Goal: Task Accomplishment & Management: Use online tool/utility

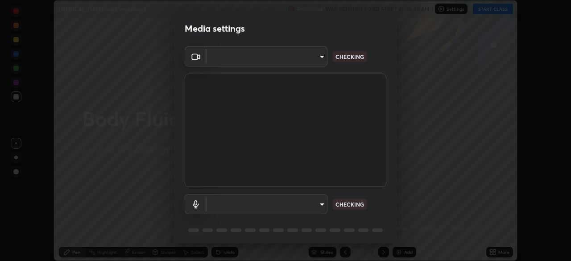
scroll to position [32, 0]
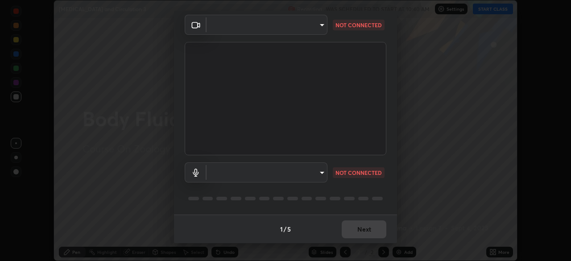
click at [308, 174] on body "Erase all [MEDICAL_DATA] and Circulation 3 Recording WAS SCHEDULED TO START AT …" at bounding box center [285, 130] width 571 height 261
type input "72dbdc4cc3b3af6bca7f1e75d083a577e9752a5e240e0ef97287b3c987c4367e"
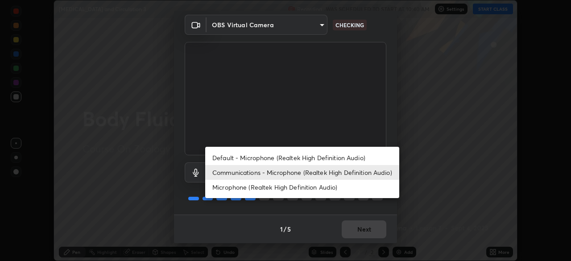
click at [318, 158] on li "Default - Microphone (Realtek High Definition Audio)" at bounding box center [302, 157] width 194 height 15
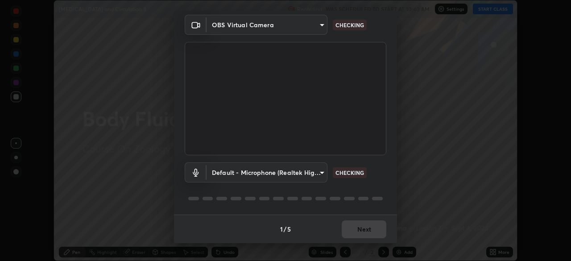
click at [305, 171] on body "Erase all [MEDICAL_DATA] and Circulation 3 Recording WAS SCHEDULED TO START AT …" at bounding box center [285, 130] width 571 height 261
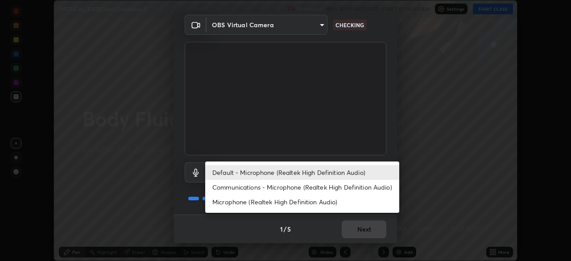
click at [329, 188] on li "Communications - Microphone (Realtek High Definition Audio)" at bounding box center [302, 187] width 194 height 15
type input "communications"
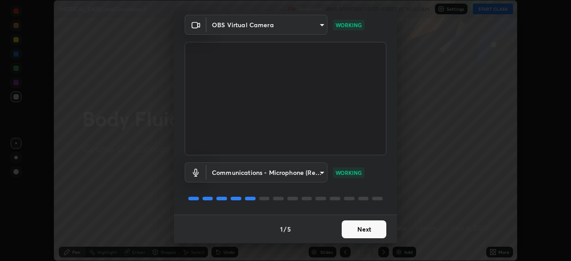
click at [361, 235] on button "Next" at bounding box center [364, 229] width 45 height 18
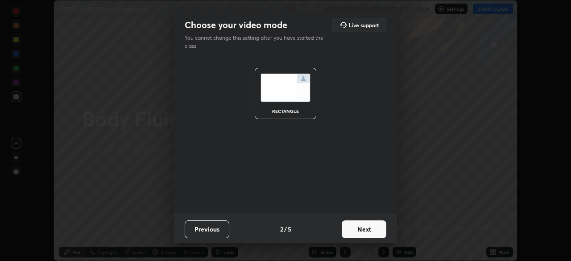
scroll to position [0, 0]
click at [361, 233] on button "Next" at bounding box center [364, 229] width 45 height 18
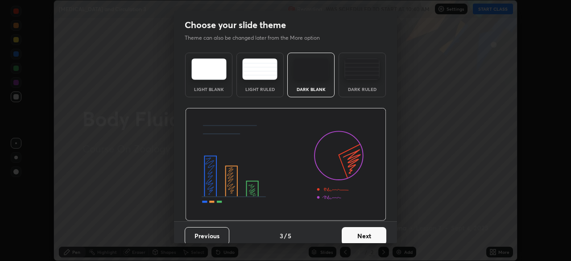
click at [361, 233] on button "Next" at bounding box center [364, 236] width 45 height 18
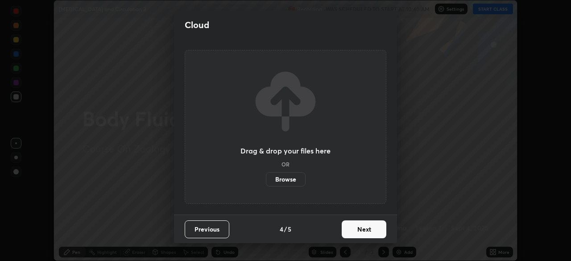
click at [366, 230] on button "Next" at bounding box center [364, 229] width 45 height 18
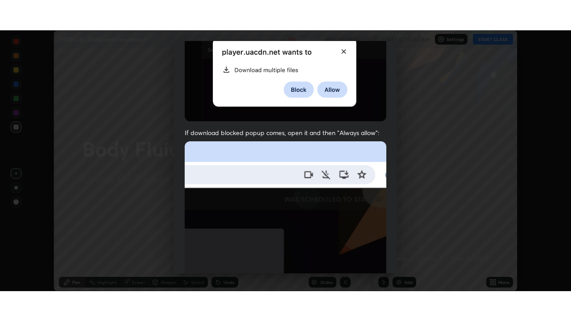
scroll to position [214, 0]
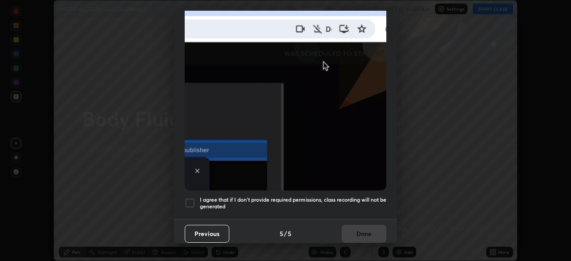
click at [354, 196] on h5 "I agree that if I don't provide required permissions, class recording will not …" at bounding box center [293, 203] width 186 height 14
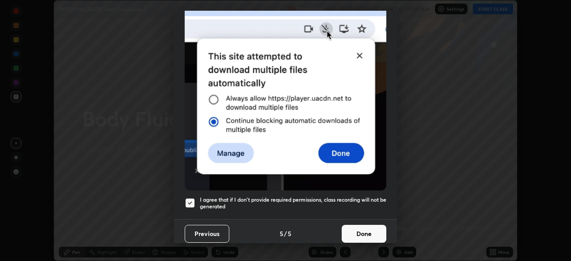
click at [357, 228] on button "Done" at bounding box center [364, 234] width 45 height 18
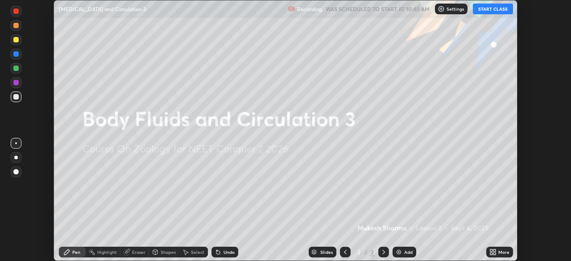
click at [491, 253] on icon at bounding box center [491, 253] width 2 height 2
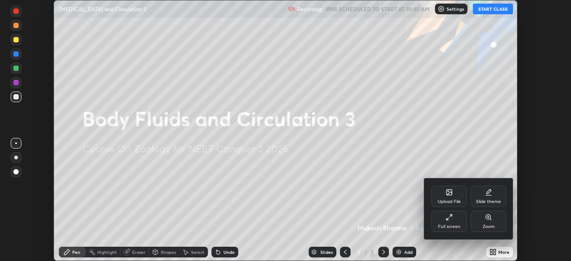
click at [448, 222] on div "Full screen" at bounding box center [449, 220] width 36 height 21
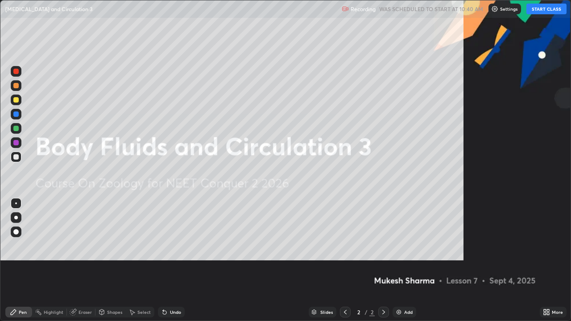
scroll to position [321, 571]
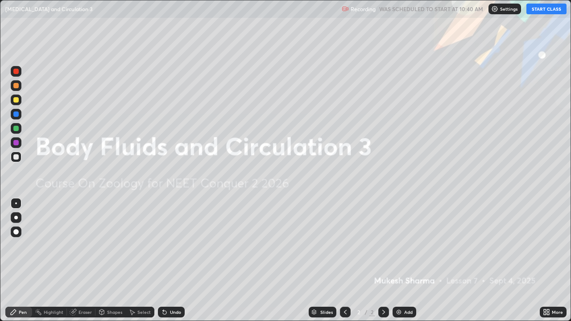
click at [536, 12] on button "START CLASS" at bounding box center [546, 9] width 40 height 11
click at [6, 260] on div "Pen" at bounding box center [18, 312] width 27 height 18
click at [0, 260] on div "Pen Highlight Eraser Shapes Select Undo Slides 2 / 2 Add More" at bounding box center [285, 312] width 571 height 18
click at [398, 260] on img at bounding box center [398, 312] width 7 height 7
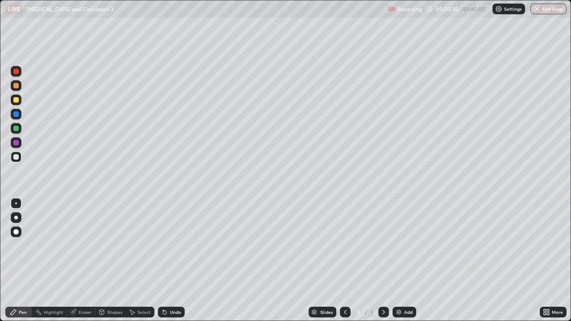
click at [18, 129] on div at bounding box center [15, 128] width 5 height 5
click at [16, 157] on div at bounding box center [15, 156] width 5 height 5
click at [167, 260] on div "Undo" at bounding box center [169, 312] width 30 height 18
click at [166, 260] on icon at bounding box center [164, 312] width 7 height 7
click at [164, 260] on icon at bounding box center [164, 312] width 7 height 7
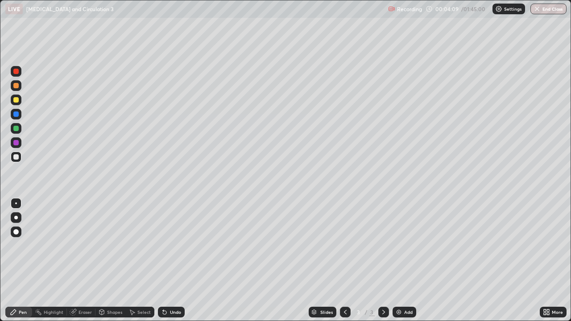
click at [163, 260] on icon at bounding box center [165, 313] width 4 height 4
click at [165, 260] on icon at bounding box center [164, 312] width 7 height 7
click at [164, 260] on icon at bounding box center [164, 312] width 7 height 7
click at [165, 260] on div "Undo" at bounding box center [171, 312] width 27 height 11
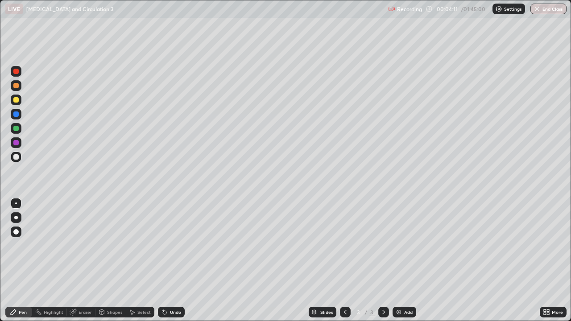
click at [166, 260] on div "Undo" at bounding box center [169, 312] width 30 height 18
click at [117, 260] on div "Shapes" at bounding box center [114, 312] width 15 height 4
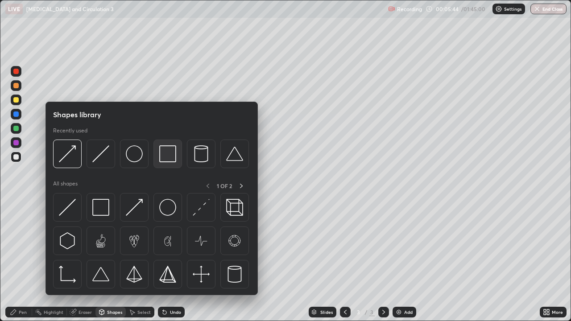
click at [170, 160] on img at bounding box center [167, 153] width 17 height 17
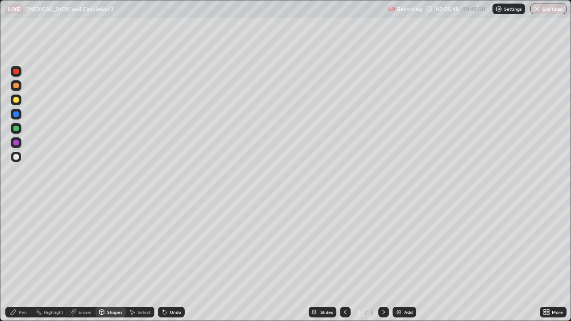
click at [113, 260] on div "Shapes" at bounding box center [114, 312] width 15 height 4
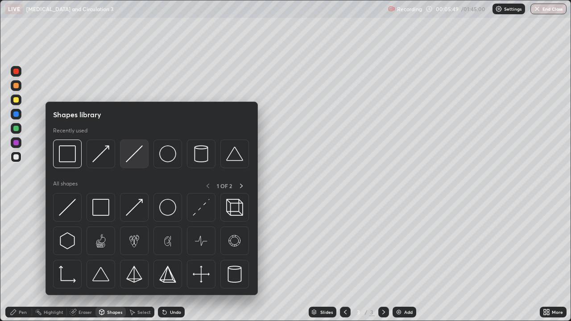
click at [136, 153] on img at bounding box center [134, 153] width 17 height 17
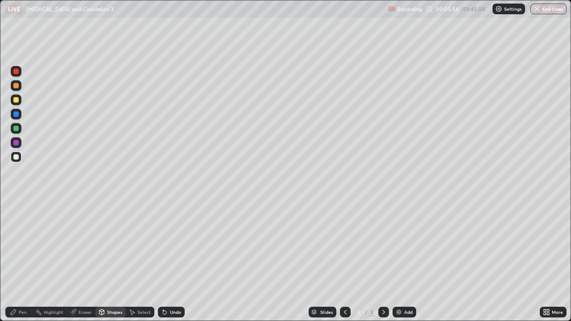
click at [177, 260] on div "Undo" at bounding box center [175, 312] width 11 height 4
click at [26, 260] on div "Pen" at bounding box center [23, 312] width 8 height 4
click at [18, 130] on div at bounding box center [16, 128] width 11 height 11
click at [115, 260] on div "Shapes" at bounding box center [114, 312] width 15 height 4
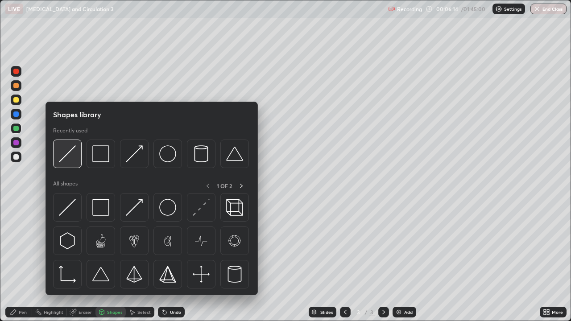
click at [66, 153] on img at bounding box center [67, 153] width 17 height 17
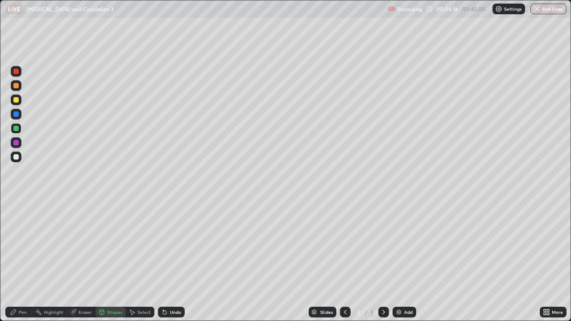
click at [26, 260] on div "Pen" at bounding box center [23, 312] width 8 height 4
click at [17, 232] on div at bounding box center [15, 231] width 5 height 5
click at [114, 260] on div "Shapes" at bounding box center [114, 312] width 15 height 4
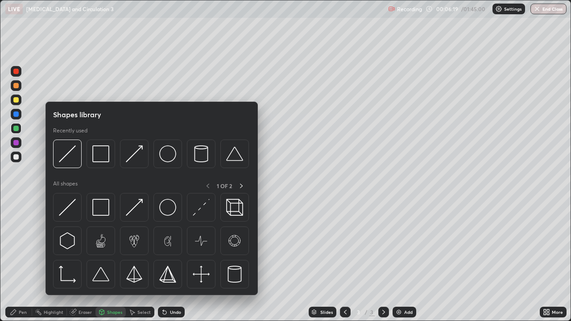
click at [16, 114] on div at bounding box center [15, 113] width 5 height 5
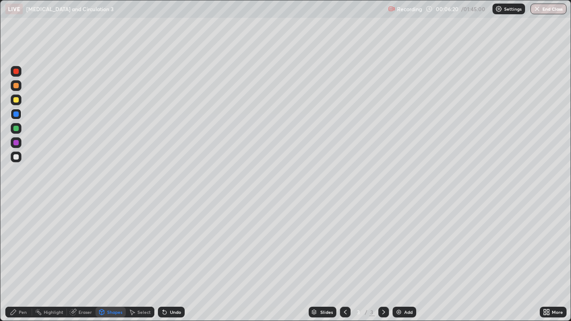
click at [112, 260] on div "Shapes" at bounding box center [114, 312] width 15 height 4
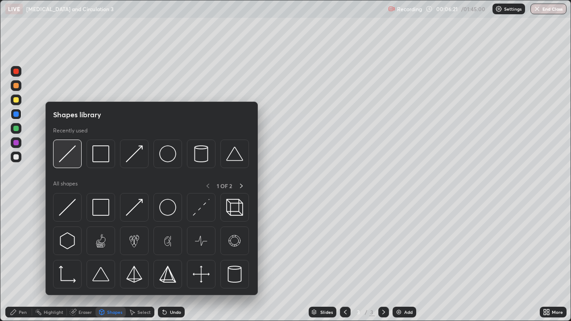
click at [77, 160] on div at bounding box center [67, 154] width 29 height 29
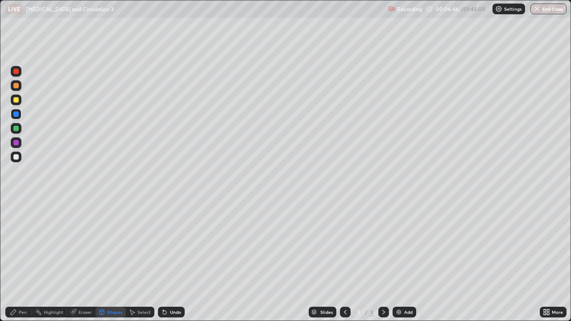
click at [112, 260] on div "Shapes" at bounding box center [114, 312] width 15 height 4
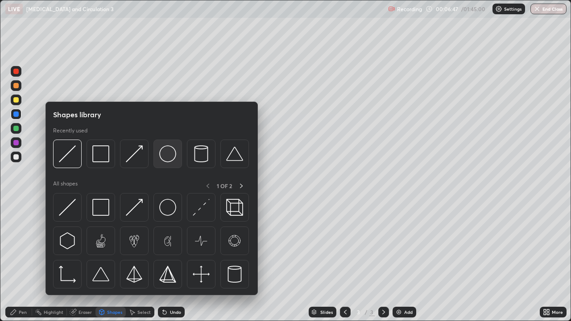
click at [168, 158] on img at bounding box center [167, 153] width 17 height 17
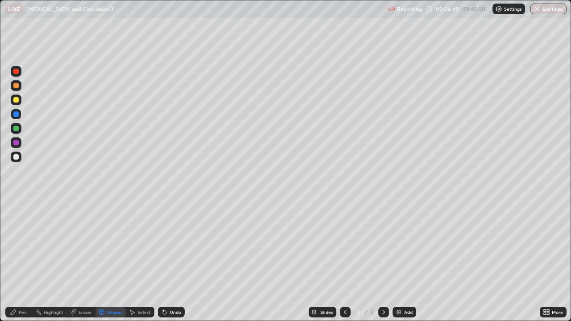
click at [81, 260] on div "Eraser" at bounding box center [84, 312] width 13 height 4
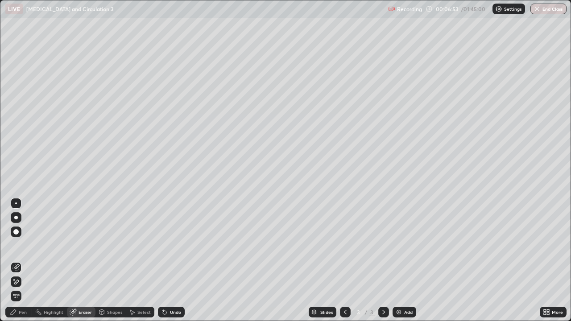
click at [108, 260] on div "Shapes" at bounding box center [114, 312] width 15 height 4
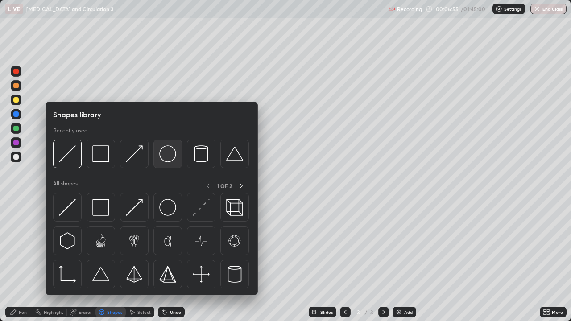
click at [169, 158] on img at bounding box center [167, 153] width 17 height 17
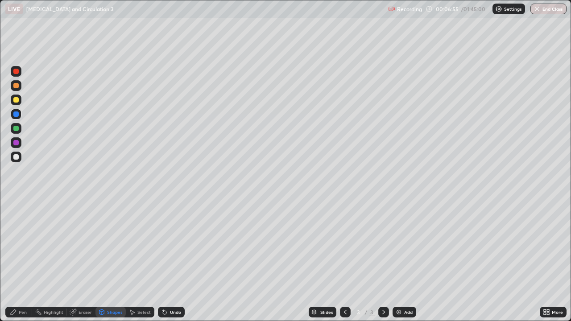
click at [16, 142] on div at bounding box center [15, 142] width 5 height 5
click at [16, 100] on div at bounding box center [15, 99] width 5 height 5
click at [18, 157] on div at bounding box center [15, 156] width 5 height 5
click at [26, 260] on div "Pen" at bounding box center [23, 312] width 8 height 4
click at [16, 203] on div at bounding box center [16, 203] width 2 height 2
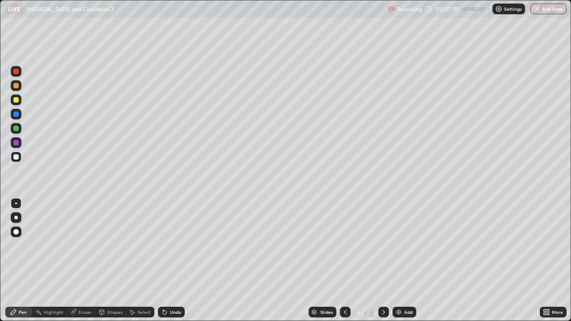
click at [178, 260] on div "Undo" at bounding box center [175, 312] width 11 height 4
click at [179, 260] on div "Undo" at bounding box center [175, 312] width 11 height 4
click at [117, 260] on div "Shapes" at bounding box center [114, 312] width 15 height 4
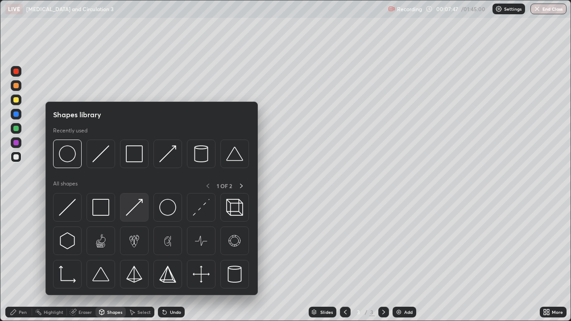
click at [140, 200] on img at bounding box center [134, 207] width 17 height 17
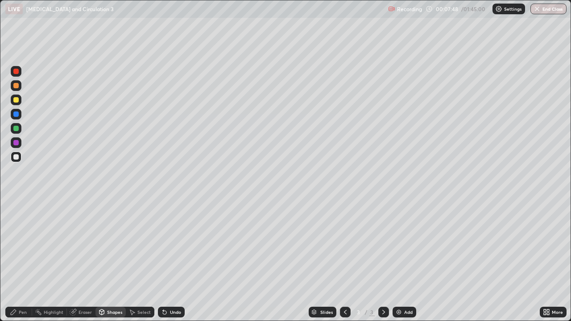
click at [17, 102] on div at bounding box center [15, 99] width 5 height 5
click at [17, 86] on div at bounding box center [15, 85] width 5 height 5
click at [25, 260] on div "Pen" at bounding box center [23, 312] width 8 height 4
click at [112, 260] on div "Shapes" at bounding box center [114, 312] width 15 height 4
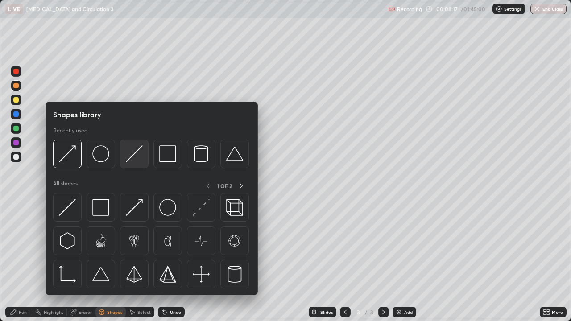
click at [132, 159] on img at bounding box center [134, 153] width 17 height 17
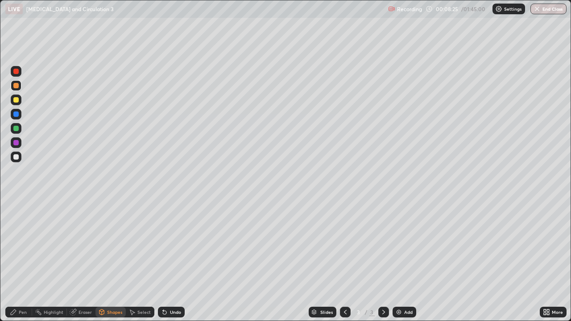
click at [26, 260] on div "Pen" at bounding box center [23, 312] width 8 height 4
click at [17, 158] on div at bounding box center [15, 156] width 5 height 5
click at [85, 260] on div "Eraser" at bounding box center [81, 312] width 29 height 11
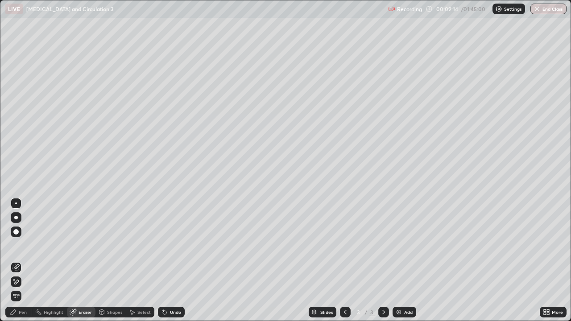
click at [22, 260] on div "Pen" at bounding box center [23, 312] width 8 height 4
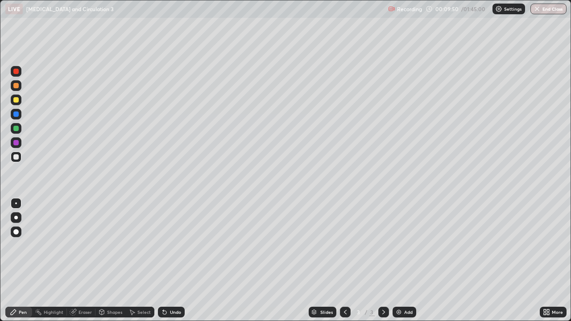
click at [18, 143] on div at bounding box center [15, 142] width 5 height 5
click at [111, 260] on div "Shapes" at bounding box center [114, 312] width 15 height 4
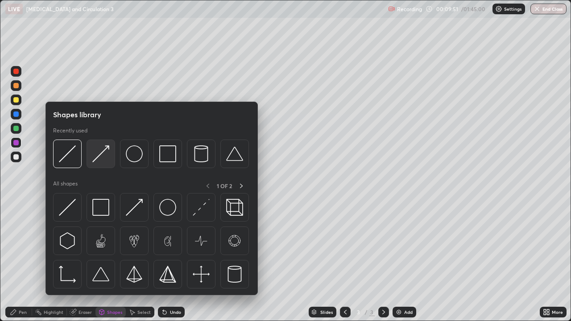
click at [109, 153] on img at bounding box center [100, 153] width 17 height 17
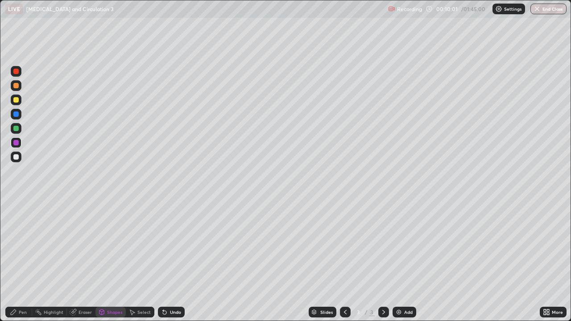
click at [177, 260] on div "Undo" at bounding box center [175, 312] width 11 height 4
click at [175, 260] on div "Undo" at bounding box center [175, 312] width 11 height 4
click at [16, 100] on div at bounding box center [15, 99] width 5 height 5
click at [177, 260] on div "Undo" at bounding box center [175, 312] width 11 height 4
click at [25, 260] on div "Pen" at bounding box center [23, 312] width 8 height 4
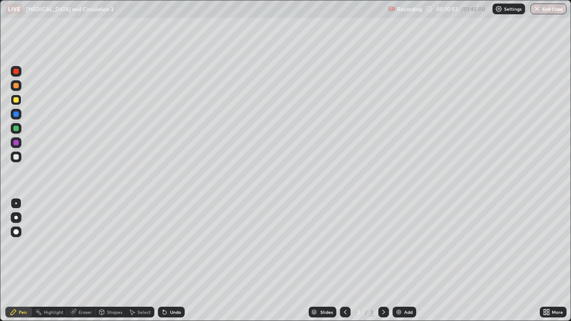
click at [16, 129] on div at bounding box center [15, 128] width 5 height 5
click at [20, 84] on div at bounding box center [16, 85] width 11 height 11
click at [111, 260] on div "Shapes" at bounding box center [114, 312] width 15 height 4
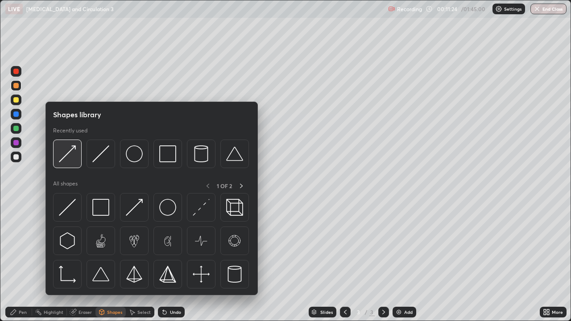
click at [71, 157] on img at bounding box center [67, 153] width 17 height 17
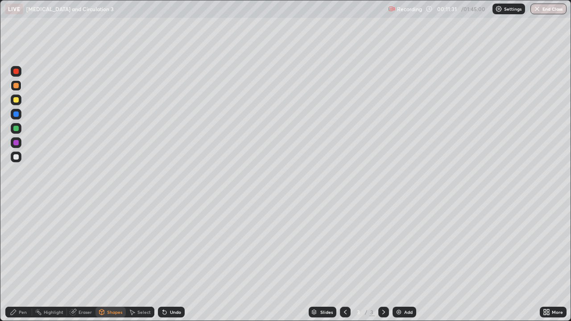
click at [16, 157] on div at bounding box center [15, 156] width 5 height 5
click at [27, 260] on div "Pen" at bounding box center [18, 312] width 27 height 11
click at [16, 114] on div at bounding box center [15, 113] width 5 height 5
click at [181, 260] on div "Undo" at bounding box center [171, 312] width 27 height 11
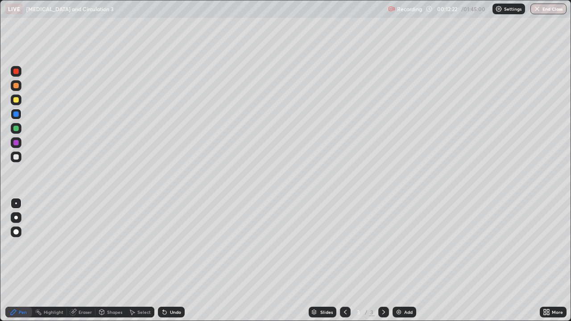
click at [182, 260] on div "Undo" at bounding box center [171, 312] width 27 height 11
click at [181, 260] on div "Undo" at bounding box center [171, 312] width 27 height 11
click at [182, 260] on div "Undo" at bounding box center [171, 312] width 27 height 11
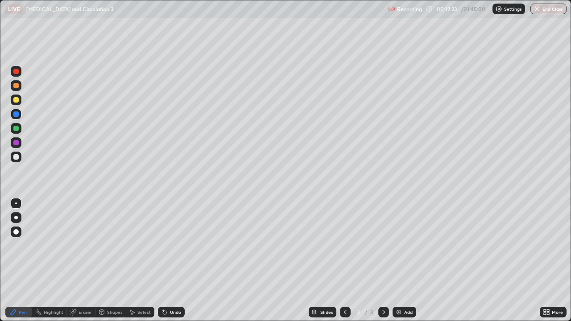
click at [181, 260] on div "Undo" at bounding box center [171, 312] width 27 height 11
click at [180, 260] on div "Undo" at bounding box center [171, 312] width 27 height 11
click at [178, 260] on div "Undo" at bounding box center [175, 312] width 11 height 4
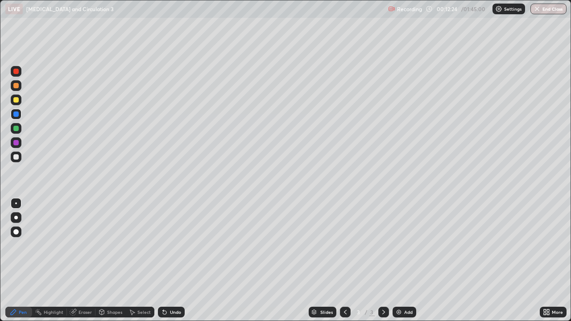
click at [178, 260] on div "Undo" at bounding box center [175, 312] width 11 height 4
click at [177, 260] on div "Undo" at bounding box center [175, 312] width 11 height 4
click at [115, 260] on div "Shapes" at bounding box center [114, 312] width 15 height 4
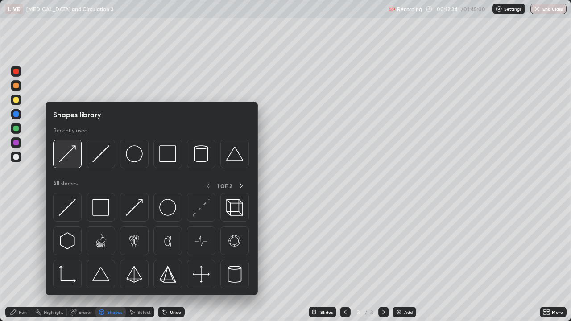
click at [65, 155] on img at bounding box center [67, 153] width 17 height 17
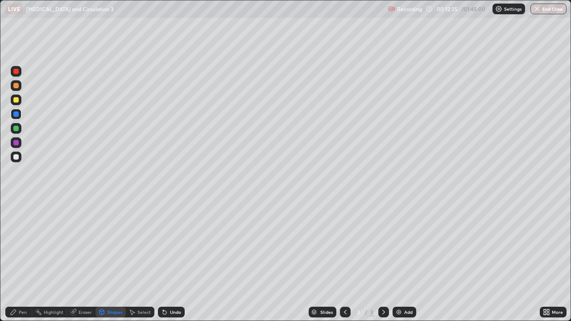
click at [19, 160] on div at bounding box center [16, 157] width 11 height 11
click at [27, 260] on div "Pen" at bounding box center [18, 312] width 27 height 11
click at [16, 115] on div at bounding box center [15, 113] width 5 height 5
click at [17, 99] on div at bounding box center [15, 99] width 5 height 5
click at [170, 260] on div "Undo" at bounding box center [175, 312] width 11 height 4
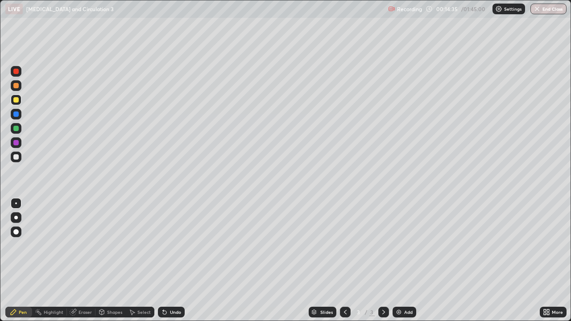
click at [175, 260] on div "Undo" at bounding box center [175, 312] width 11 height 4
click at [20, 159] on div at bounding box center [16, 157] width 11 height 11
click at [16, 128] on div at bounding box center [15, 128] width 5 height 5
click at [117, 260] on div "Shapes" at bounding box center [114, 312] width 15 height 4
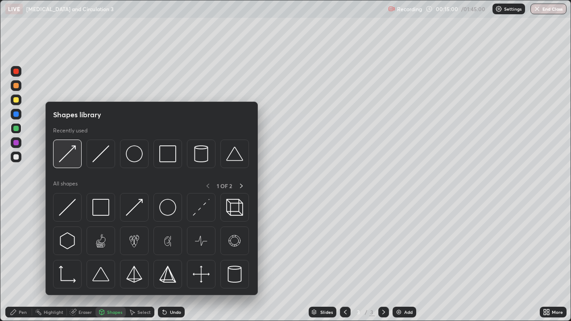
click at [73, 158] on img at bounding box center [67, 153] width 17 height 17
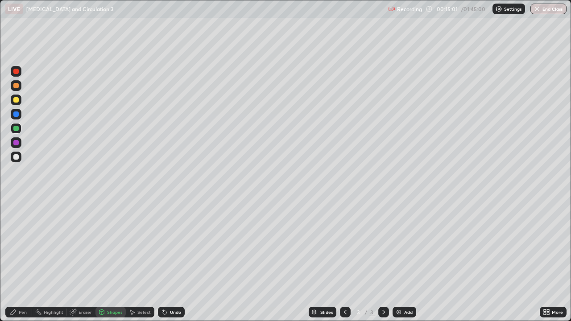
click at [19, 157] on div at bounding box center [16, 157] width 11 height 11
click at [27, 260] on div "Pen" at bounding box center [18, 312] width 27 height 11
click at [176, 260] on div "Undo" at bounding box center [175, 312] width 11 height 4
click at [174, 260] on div "Undo" at bounding box center [175, 312] width 11 height 4
click at [400, 260] on img at bounding box center [398, 312] width 7 height 7
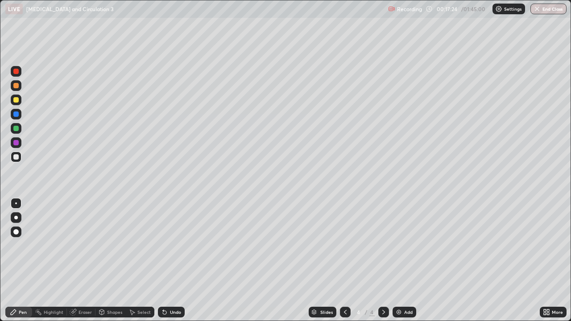
click at [17, 101] on div at bounding box center [15, 99] width 5 height 5
click at [15, 158] on div at bounding box center [15, 156] width 5 height 5
click at [163, 260] on icon at bounding box center [165, 313] width 4 height 4
click at [167, 260] on div "Undo" at bounding box center [171, 312] width 27 height 11
click at [170, 260] on div "Undo" at bounding box center [175, 312] width 11 height 4
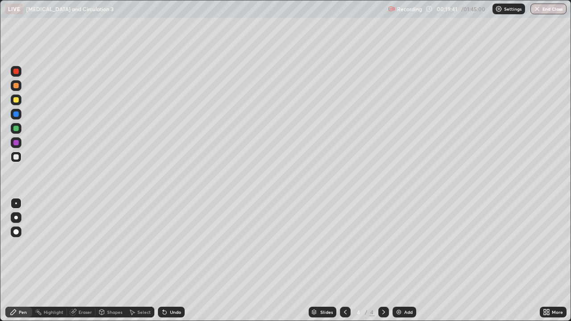
click at [163, 260] on icon at bounding box center [164, 312] width 7 height 7
click at [17, 101] on div at bounding box center [15, 99] width 5 height 5
click at [17, 159] on div at bounding box center [15, 156] width 5 height 5
click at [399, 260] on img at bounding box center [398, 312] width 7 height 7
click at [18, 101] on div at bounding box center [15, 99] width 5 height 5
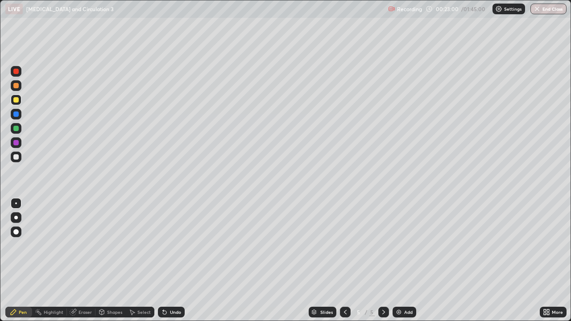
click at [17, 130] on div at bounding box center [15, 128] width 5 height 5
click at [110, 260] on div "Shapes" at bounding box center [114, 312] width 15 height 4
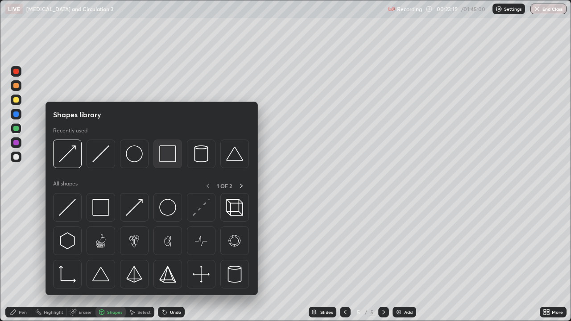
click at [168, 160] on img at bounding box center [167, 153] width 17 height 17
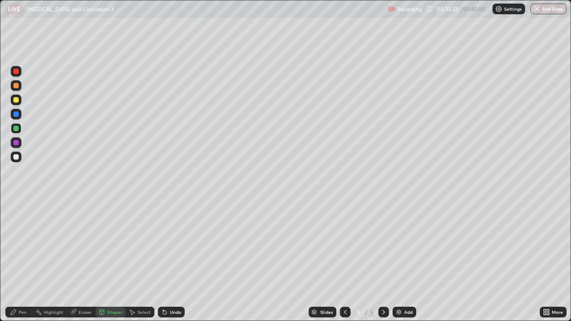
click at [113, 260] on div "Shapes" at bounding box center [114, 312] width 15 height 4
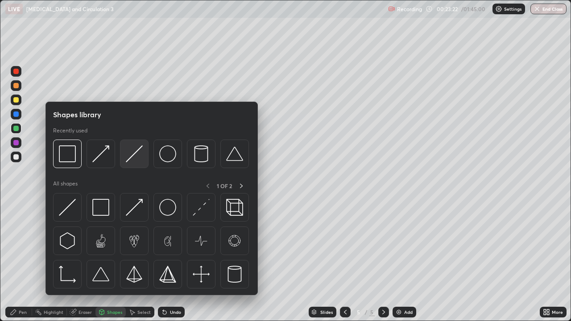
click at [132, 156] on img at bounding box center [134, 153] width 17 height 17
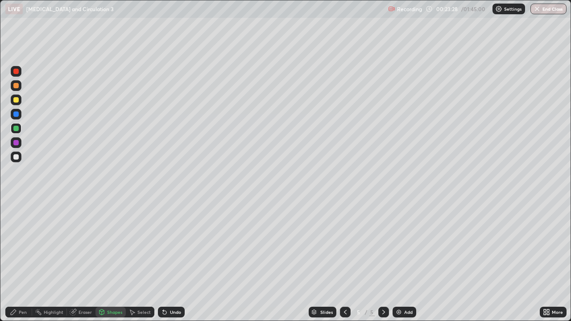
click at [25, 260] on div "Pen" at bounding box center [23, 312] width 8 height 4
click at [16, 158] on div at bounding box center [15, 156] width 5 height 5
click at [18, 116] on div at bounding box center [16, 114] width 11 height 11
click at [112, 260] on div "Shapes" at bounding box center [114, 312] width 15 height 4
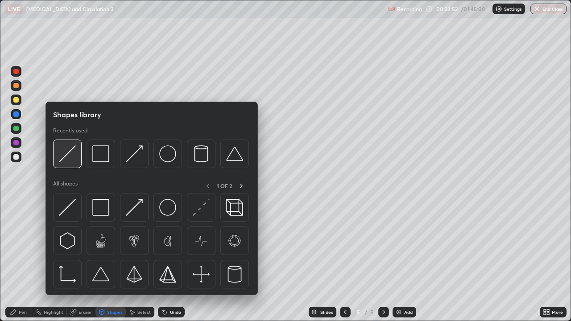
click at [72, 158] on img at bounding box center [67, 153] width 17 height 17
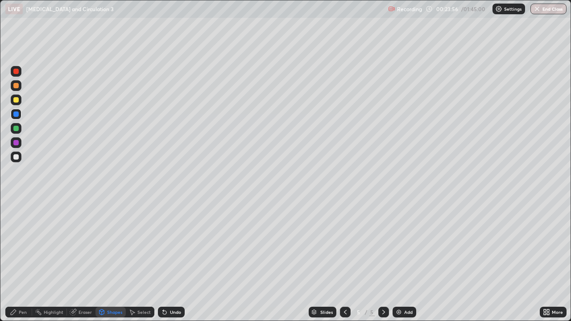
click at [168, 260] on div "Undo" at bounding box center [171, 312] width 27 height 11
click at [25, 260] on div "Pen" at bounding box center [23, 312] width 8 height 4
click at [17, 128] on div at bounding box center [15, 128] width 5 height 5
click at [17, 102] on div at bounding box center [15, 99] width 5 height 5
click at [18, 86] on div at bounding box center [15, 85] width 5 height 5
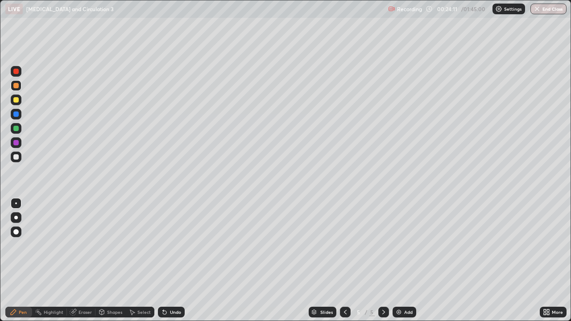
click at [18, 100] on div at bounding box center [15, 99] width 5 height 5
click at [18, 129] on div at bounding box center [15, 128] width 5 height 5
click at [18, 144] on div at bounding box center [16, 142] width 11 height 11
click at [16, 160] on div at bounding box center [16, 157] width 11 height 11
click at [18, 132] on div at bounding box center [16, 128] width 11 height 11
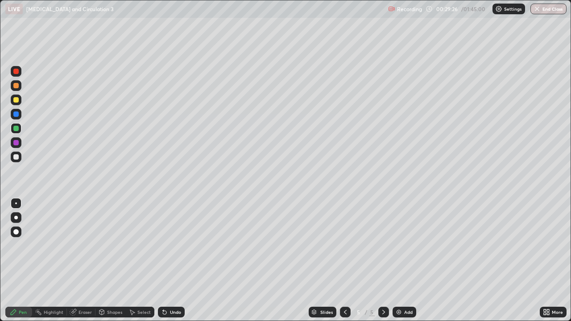
click at [181, 260] on div "Undo" at bounding box center [171, 312] width 27 height 11
click at [18, 157] on div at bounding box center [15, 156] width 5 height 5
click at [180, 260] on div "Undo" at bounding box center [171, 312] width 27 height 11
click at [179, 260] on div "Undo" at bounding box center [175, 312] width 11 height 4
click at [176, 260] on div "Undo" at bounding box center [171, 312] width 27 height 11
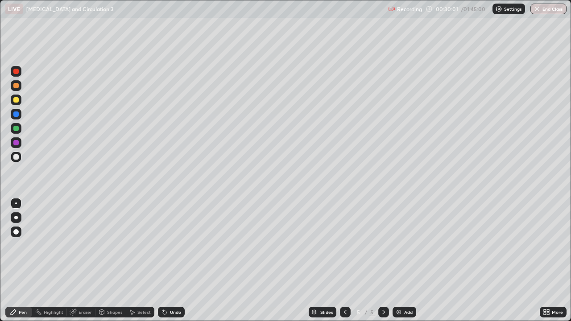
click at [174, 260] on div "Undo" at bounding box center [171, 312] width 27 height 11
click at [176, 260] on div "Undo" at bounding box center [175, 312] width 11 height 4
click at [177, 260] on div "Undo" at bounding box center [175, 312] width 11 height 4
click at [180, 260] on div "Undo" at bounding box center [175, 312] width 11 height 4
click at [175, 260] on div "Undo" at bounding box center [175, 312] width 11 height 4
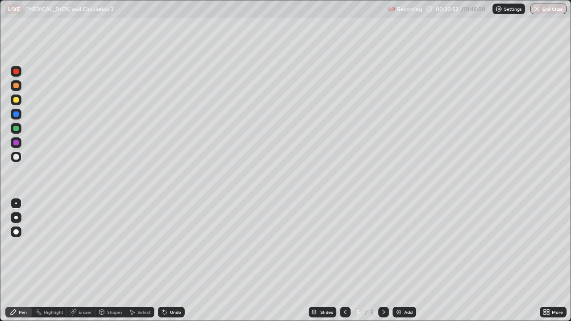
click at [177, 260] on div "Undo" at bounding box center [175, 312] width 11 height 4
click at [174, 260] on div "Undo" at bounding box center [175, 312] width 11 height 4
click at [173, 260] on div "Undo" at bounding box center [175, 312] width 11 height 4
click at [174, 260] on div "Undo" at bounding box center [175, 312] width 11 height 4
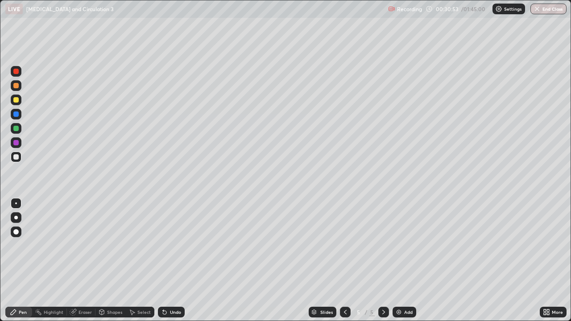
click at [175, 260] on div "Undo" at bounding box center [171, 312] width 27 height 11
click at [175, 260] on div "Undo" at bounding box center [175, 312] width 11 height 4
click at [399, 260] on img at bounding box center [398, 312] width 7 height 7
click at [18, 101] on div at bounding box center [15, 99] width 5 height 5
click at [16, 129] on div at bounding box center [15, 128] width 5 height 5
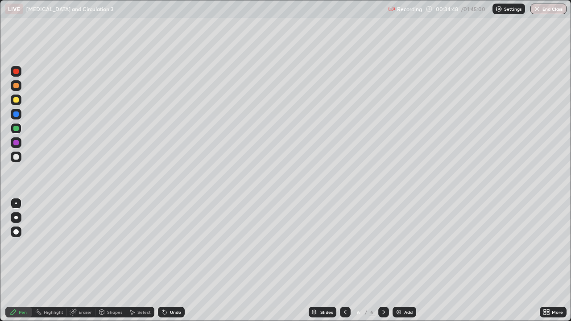
click at [18, 160] on div at bounding box center [16, 157] width 11 height 11
click at [18, 131] on div at bounding box center [16, 128] width 11 height 11
click at [163, 260] on icon at bounding box center [164, 312] width 7 height 7
click at [163, 260] on icon at bounding box center [165, 313] width 4 height 4
click at [16, 157] on div at bounding box center [15, 156] width 5 height 5
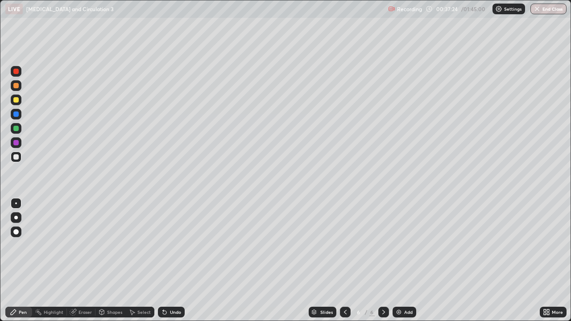
click at [16, 128] on div at bounding box center [15, 128] width 5 height 5
click at [17, 160] on div at bounding box center [16, 157] width 11 height 11
click at [17, 88] on div at bounding box center [15, 85] width 5 height 5
click at [177, 260] on div "Undo" at bounding box center [175, 312] width 11 height 4
click at [17, 129] on div at bounding box center [15, 128] width 5 height 5
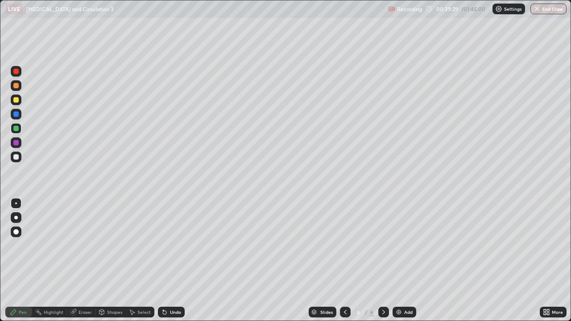
click at [16, 100] on div at bounding box center [15, 99] width 5 height 5
click at [178, 260] on div "Undo" at bounding box center [175, 312] width 11 height 4
click at [179, 260] on div "Undo" at bounding box center [175, 312] width 11 height 4
click at [16, 71] on div at bounding box center [15, 71] width 5 height 5
click at [15, 144] on div at bounding box center [15, 142] width 5 height 5
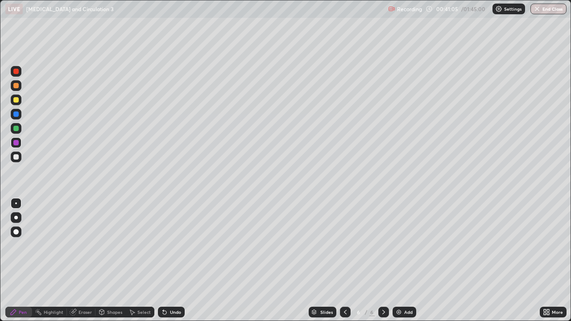
click at [16, 116] on div at bounding box center [15, 113] width 5 height 5
click at [16, 144] on div at bounding box center [15, 142] width 5 height 5
click at [16, 115] on div at bounding box center [15, 113] width 5 height 5
click at [113, 260] on div "Shapes" at bounding box center [114, 312] width 15 height 4
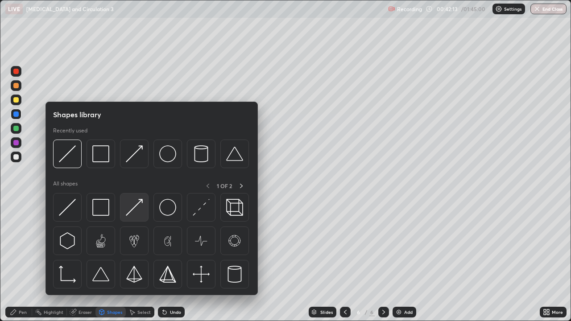
click at [143, 202] on div at bounding box center [134, 207] width 29 height 29
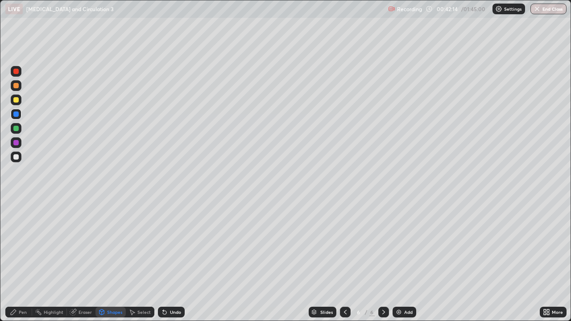
click at [18, 157] on div at bounding box center [15, 156] width 5 height 5
click at [29, 260] on div "Pen" at bounding box center [18, 312] width 27 height 11
click at [16, 102] on div at bounding box center [15, 99] width 5 height 5
click at [14, 159] on div at bounding box center [15, 156] width 5 height 5
click at [16, 113] on div at bounding box center [15, 113] width 5 height 5
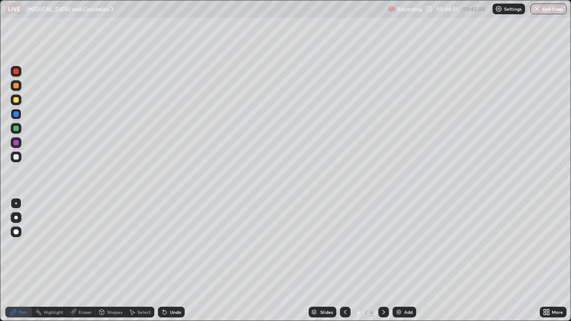
click at [17, 114] on div at bounding box center [15, 113] width 5 height 5
click at [16, 128] on div at bounding box center [15, 128] width 5 height 5
click at [19, 160] on div at bounding box center [16, 157] width 11 height 11
click at [181, 260] on div "Undo" at bounding box center [171, 312] width 27 height 11
click at [180, 260] on div "Undo" at bounding box center [175, 312] width 11 height 4
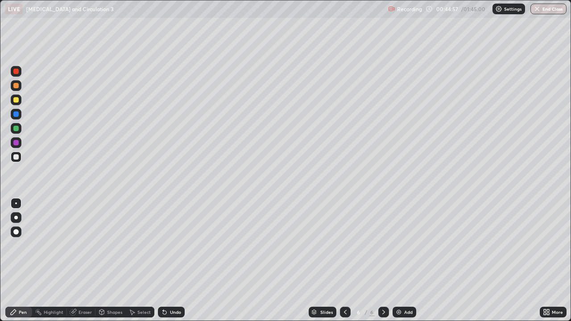
click at [177, 260] on div "Undo" at bounding box center [175, 312] width 11 height 4
click at [178, 260] on div "Undo" at bounding box center [175, 312] width 11 height 4
click at [179, 260] on div "Undo" at bounding box center [175, 312] width 11 height 4
click at [180, 260] on div "Undo" at bounding box center [171, 312] width 27 height 11
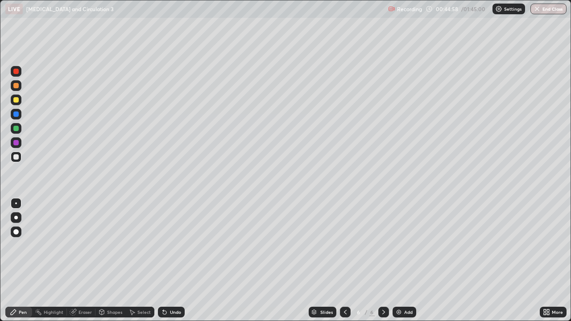
click at [180, 260] on div "Undo" at bounding box center [175, 312] width 11 height 4
click at [180, 260] on div "Undo" at bounding box center [171, 312] width 27 height 11
click at [396, 260] on img at bounding box center [398, 312] width 7 height 7
click at [16, 129] on div at bounding box center [15, 128] width 5 height 5
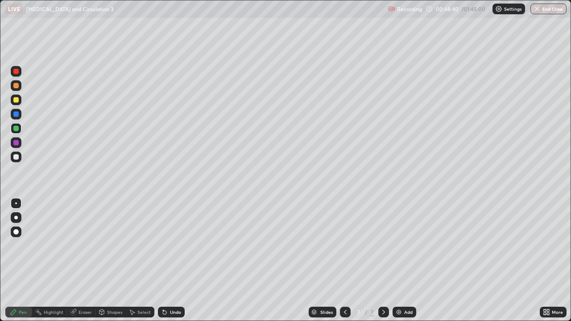
click at [165, 260] on icon at bounding box center [165, 313] width 4 height 4
click at [168, 260] on div "Undo" at bounding box center [171, 312] width 27 height 11
click at [173, 260] on div "Undo" at bounding box center [171, 312] width 27 height 11
click at [16, 159] on div at bounding box center [15, 156] width 5 height 5
click at [81, 260] on div "Eraser" at bounding box center [84, 312] width 13 height 4
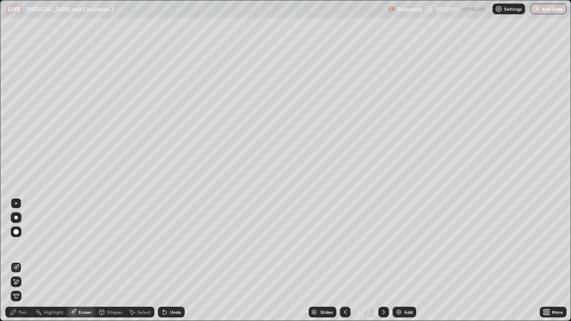
click at [28, 260] on div "Pen" at bounding box center [18, 312] width 27 height 11
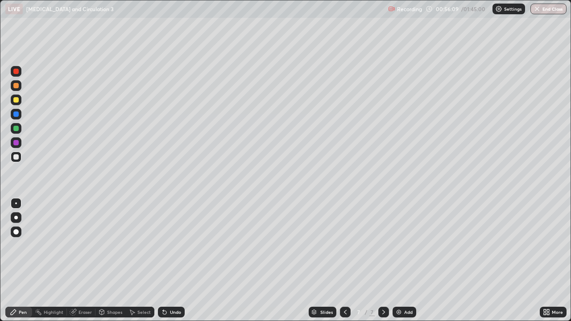
click at [80, 260] on div "Eraser" at bounding box center [84, 312] width 13 height 4
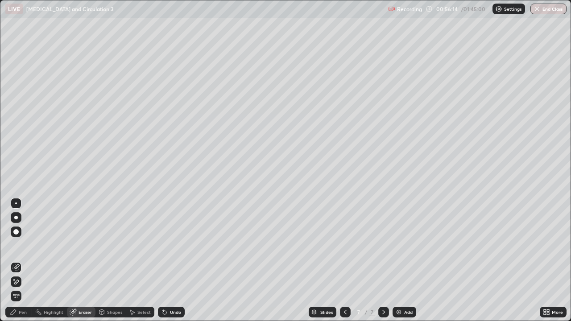
click at [21, 260] on div "Pen" at bounding box center [23, 312] width 8 height 4
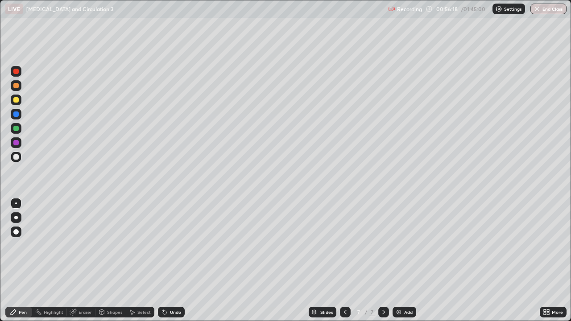
click at [80, 260] on div "Eraser" at bounding box center [84, 312] width 13 height 4
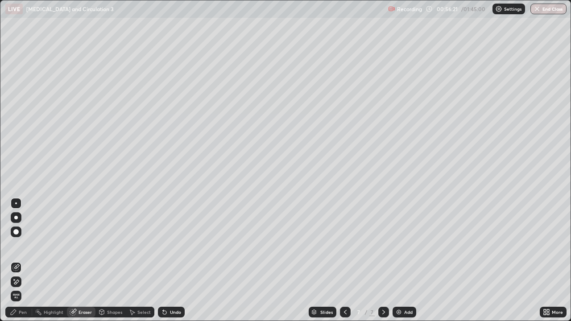
click at [23, 260] on div "Pen" at bounding box center [23, 312] width 8 height 4
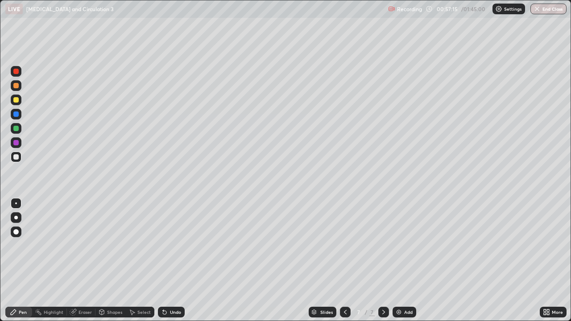
click at [141, 260] on div "Select" at bounding box center [143, 312] width 13 height 4
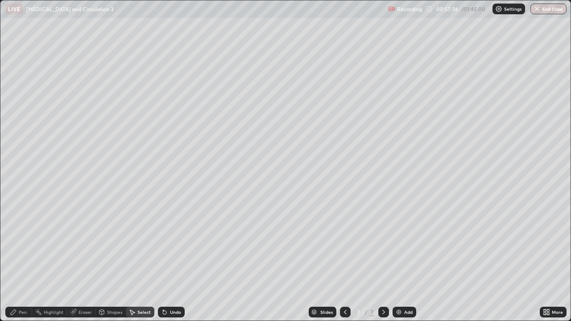
click at [77, 260] on div "Eraser" at bounding box center [81, 312] width 29 height 11
click at [139, 260] on div "Select" at bounding box center [143, 312] width 13 height 4
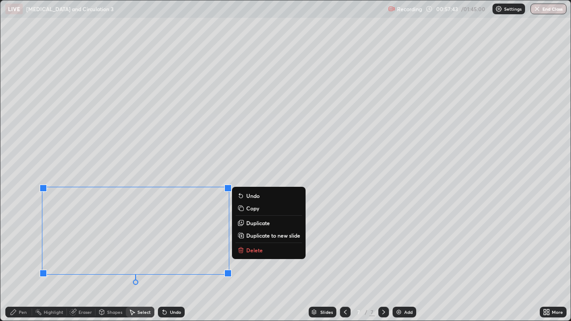
click at [247, 252] on p "Delete" at bounding box center [254, 250] width 16 height 7
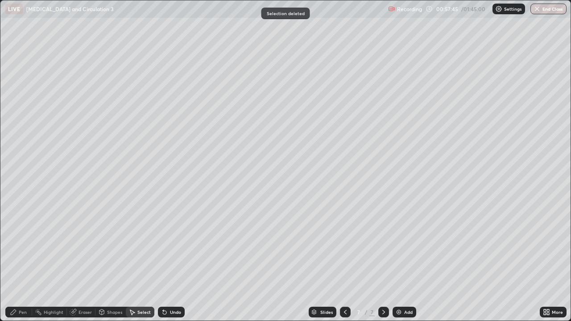
click at [22, 260] on div "Pen" at bounding box center [23, 312] width 8 height 4
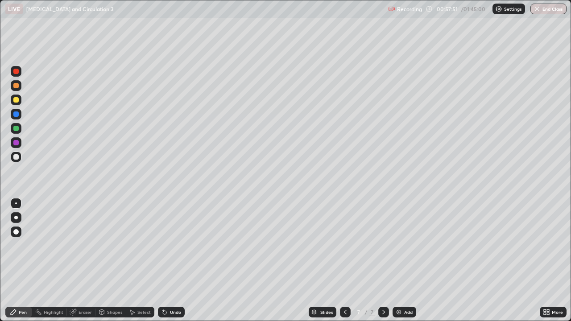
click at [165, 260] on icon at bounding box center [165, 313] width 4 height 4
click at [170, 260] on div "Undo" at bounding box center [175, 312] width 11 height 4
click at [173, 260] on div "Undo" at bounding box center [175, 312] width 11 height 4
click at [174, 260] on div "Undo" at bounding box center [175, 312] width 11 height 4
click at [175, 260] on div "Undo" at bounding box center [171, 312] width 27 height 11
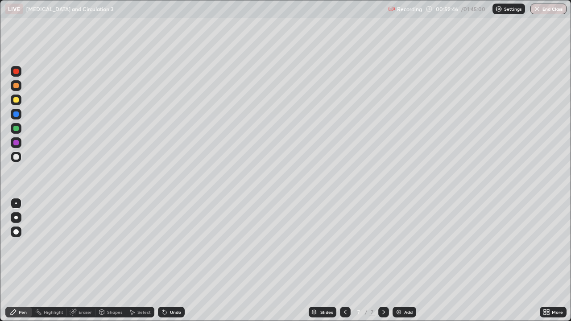
click at [16, 157] on div at bounding box center [15, 156] width 5 height 5
click at [173, 260] on div "Undo" at bounding box center [175, 312] width 11 height 4
click at [174, 260] on div "Undo" at bounding box center [175, 312] width 11 height 4
click at [173, 260] on div "Undo" at bounding box center [171, 312] width 27 height 11
click at [173, 260] on div "Undo" at bounding box center [175, 312] width 11 height 4
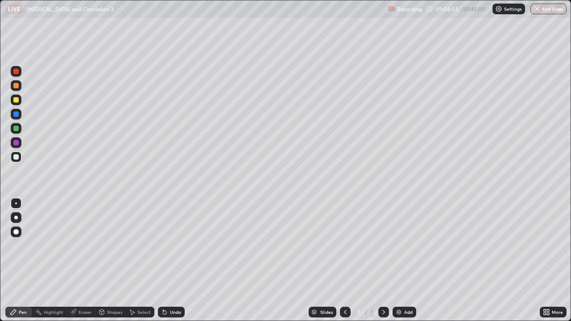
click at [174, 260] on div "Undo" at bounding box center [171, 312] width 27 height 11
click at [174, 260] on div "Undo" at bounding box center [175, 312] width 11 height 4
click at [177, 260] on div "Undo" at bounding box center [171, 312] width 27 height 11
click at [174, 260] on div "Undo" at bounding box center [175, 312] width 11 height 4
click at [176, 260] on div "Undo" at bounding box center [175, 312] width 11 height 4
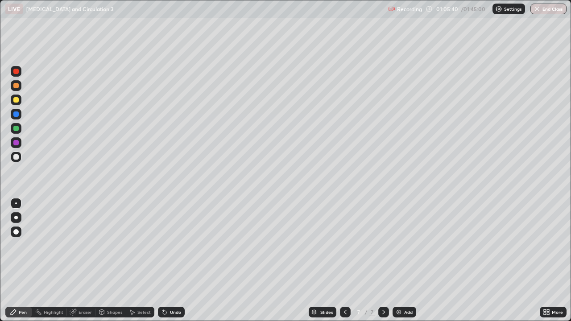
click at [398, 260] on img at bounding box center [398, 312] width 7 height 7
click at [16, 129] on div at bounding box center [15, 128] width 5 height 5
click at [16, 159] on div at bounding box center [15, 156] width 5 height 5
click at [163, 260] on icon at bounding box center [165, 313] width 4 height 4
click at [165, 260] on icon at bounding box center [164, 312] width 7 height 7
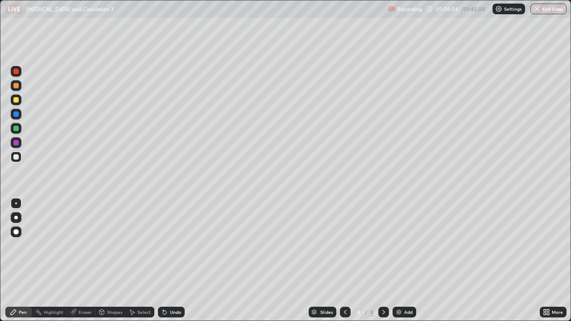
click at [167, 260] on div "Undo" at bounding box center [171, 312] width 27 height 11
click at [12, 231] on div at bounding box center [16, 231] width 11 height 11
click at [16, 127] on div at bounding box center [15, 128] width 5 height 5
click at [111, 260] on div "Shapes" at bounding box center [114, 312] width 15 height 4
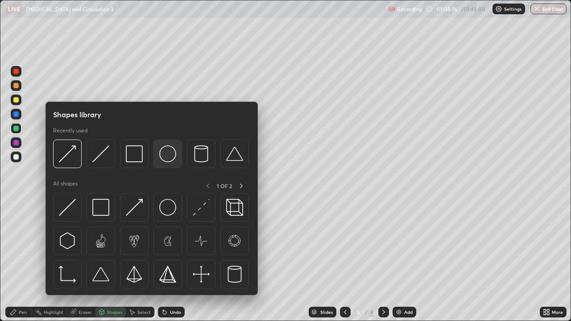
click at [168, 155] on img at bounding box center [167, 153] width 17 height 17
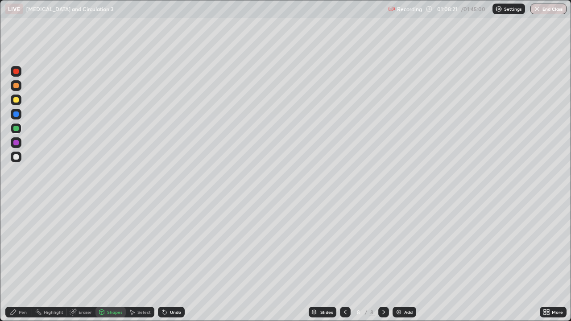
click at [115, 260] on div "Shapes" at bounding box center [110, 312] width 30 height 11
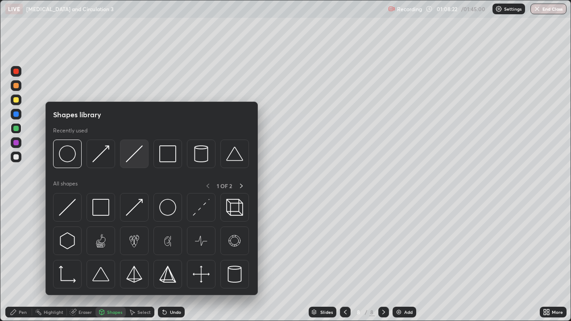
click at [137, 154] on img at bounding box center [134, 153] width 17 height 17
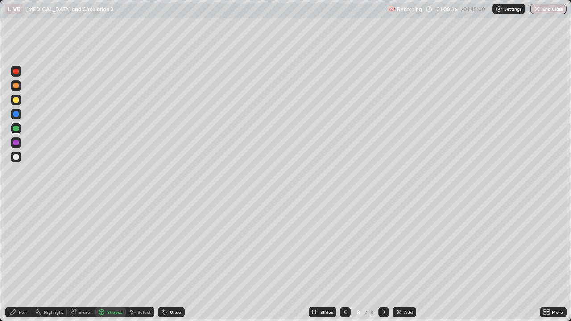
click at [28, 260] on div "Pen" at bounding box center [18, 312] width 27 height 11
click at [13, 205] on div at bounding box center [16, 203] width 11 height 11
click at [16, 115] on div at bounding box center [15, 113] width 5 height 5
click at [16, 144] on div at bounding box center [15, 142] width 5 height 5
click at [116, 260] on div "Shapes" at bounding box center [114, 312] width 15 height 4
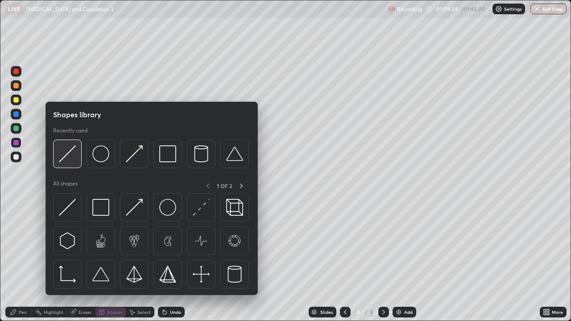
click at [68, 152] on img at bounding box center [67, 153] width 17 height 17
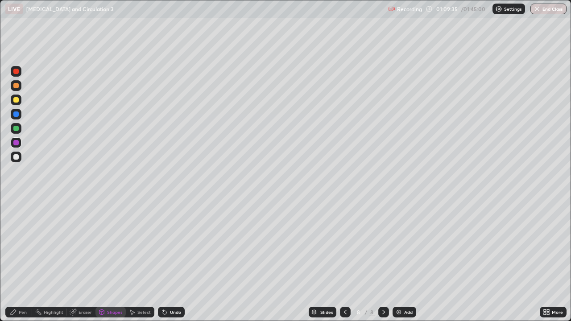
click at [16, 100] on div at bounding box center [15, 99] width 5 height 5
click at [178, 260] on div "Undo" at bounding box center [175, 312] width 11 height 4
click at [26, 260] on div "Pen" at bounding box center [23, 312] width 8 height 4
click at [16, 86] on div at bounding box center [15, 85] width 5 height 5
click at [86, 260] on div "Eraser" at bounding box center [84, 312] width 13 height 4
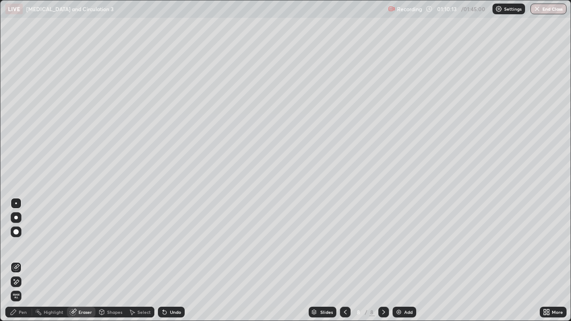
click at [25, 260] on div "Pen" at bounding box center [23, 312] width 8 height 4
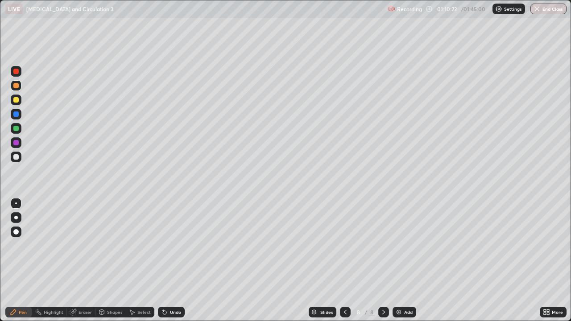
click at [16, 116] on div at bounding box center [15, 113] width 5 height 5
click at [86, 260] on div "Eraser" at bounding box center [84, 312] width 13 height 4
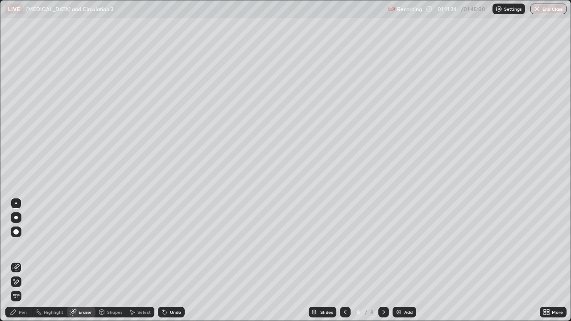
click at [181, 260] on div "Undo" at bounding box center [171, 312] width 27 height 11
click at [24, 260] on div "Pen" at bounding box center [23, 312] width 8 height 4
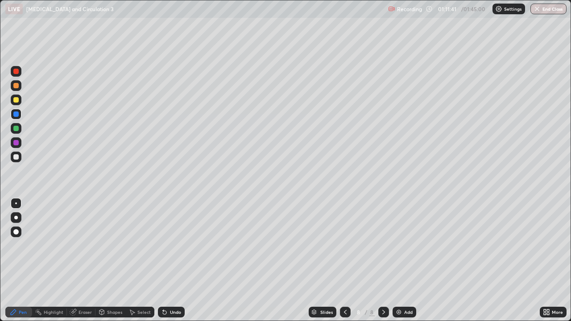
click at [17, 144] on div at bounding box center [15, 142] width 5 height 5
click at [18, 160] on div at bounding box center [16, 157] width 11 height 11
click at [164, 260] on icon at bounding box center [165, 313] width 4 height 4
click at [16, 144] on div at bounding box center [15, 142] width 5 height 5
click at [16, 157] on div at bounding box center [15, 156] width 5 height 5
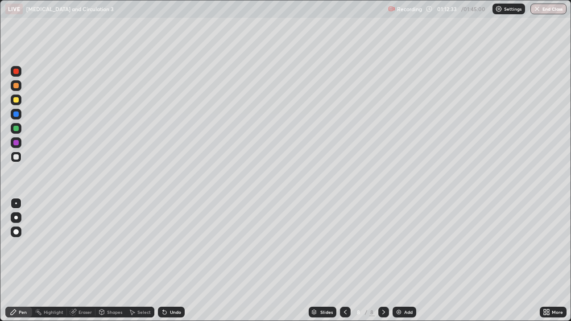
click at [17, 142] on div at bounding box center [15, 142] width 5 height 5
click at [16, 158] on div at bounding box center [15, 156] width 5 height 5
click at [16, 144] on div at bounding box center [15, 142] width 5 height 5
click at [15, 158] on div at bounding box center [15, 156] width 5 height 5
click at [167, 260] on div "Undo" at bounding box center [171, 312] width 27 height 11
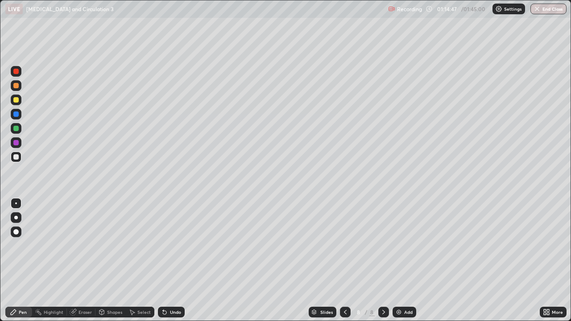
click at [18, 144] on div at bounding box center [15, 142] width 5 height 5
click at [17, 155] on div at bounding box center [15, 156] width 5 height 5
click at [171, 260] on div "Undo" at bounding box center [175, 312] width 11 height 4
click at [176, 260] on div "Undo" at bounding box center [175, 312] width 11 height 4
click at [172, 260] on div "Undo" at bounding box center [175, 312] width 11 height 4
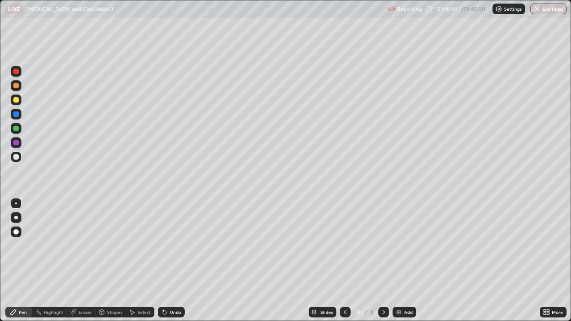
click at [16, 143] on div at bounding box center [15, 142] width 5 height 5
click at [17, 159] on div at bounding box center [15, 156] width 5 height 5
click at [400, 260] on img at bounding box center [398, 312] width 7 height 7
click at [17, 129] on div at bounding box center [15, 128] width 5 height 5
click at [16, 157] on div at bounding box center [15, 156] width 5 height 5
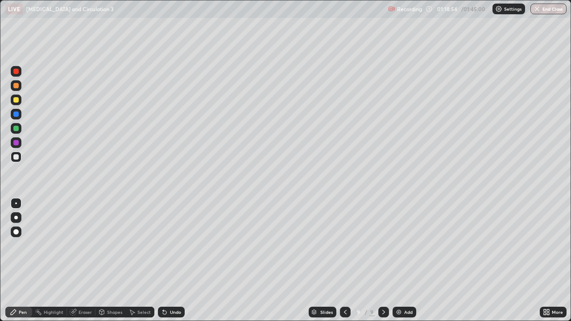
click at [174, 260] on div "Undo" at bounding box center [171, 312] width 27 height 11
click at [165, 260] on icon at bounding box center [165, 313] width 4 height 4
click at [18, 129] on div at bounding box center [15, 128] width 5 height 5
click at [177, 260] on div "Undo" at bounding box center [175, 312] width 11 height 4
click at [178, 260] on div "Undo" at bounding box center [175, 312] width 11 height 4
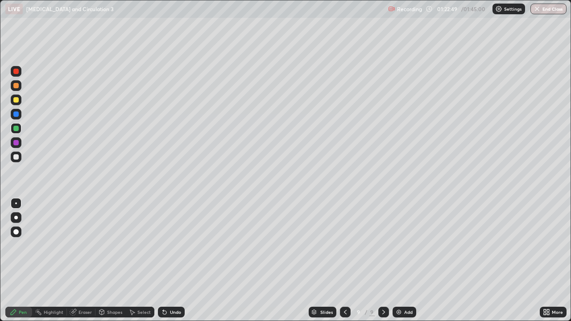
click at [16, 157] on div at bounding box center [15, 156] width 5 height 5
click at [175, 260] on div "Undo" at bounding box center [175, 312] width 11 height 4
click at [175, 260] on div "Undo" at bounding box center [171, 312] width 27 height 11
click at [176, 260] on div "Undo" at bounding box center [171, 312] width 27 height 11
click at [177, 260] on div "Undo" at bounding box center [171, 312] width 27 height 11
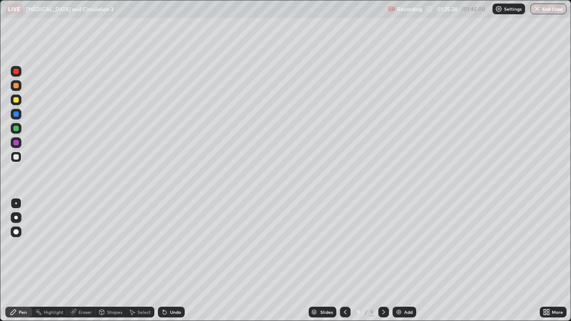
click at [177, 260] on div "Undo" at bounding box center [171, 312] width 27 height 11
click at [178, 260] on div "Undo" at bounding box center [175, 312] width 11 height 4
click at [180, 260] on div "Undo" at bounding box center [175, 312] width 11 height 4
click at [181, 260] on div "Undo" at bounding box center [171, 312] width 27 height 11
click at [182, 260] on div "Undo" at bounding box center [171, 312] width 27 height 11
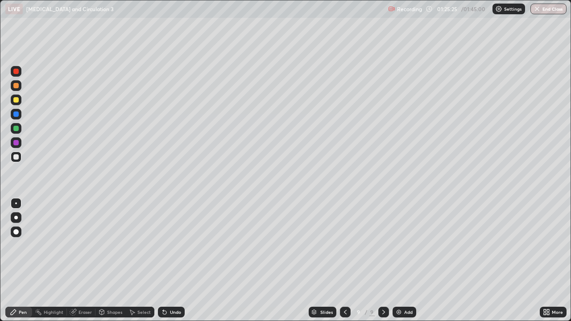
click at [185, 260] on div "Slides 9 / 9 Add" at bounding box center [362, 312] width 355 height 18
click at [186, 260] on div "Slides 9 / 9 Add" at bounding box center [362, 312] width 355 height 18
click at [187, 260] on div "Slides 9 / 9 Add" at bounding box center [362, 312] width 355 height 18
click at [178, 260] on div "Undo" at bounding box center [175, 312] width 11 height 4
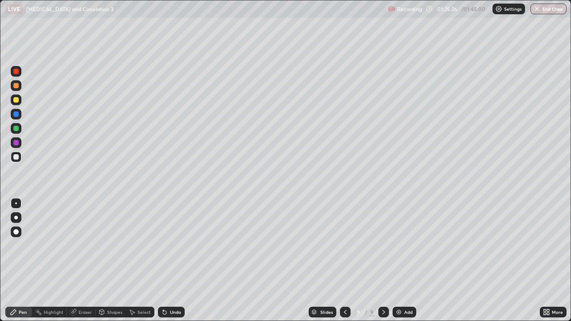
click at [177, 260] on div "Undo" at bounding box center [175, 312] width 11 height 4
click at [178, 260] on div "Undo" at bounding box center [175, 312] width 11 height 4
click at [179, 260] on div "Undo" at bounding box center [175, 312] width 11 height 4
click at [176, 260] on div "Undo" at bounding box center [175, 312] width 11 height 4
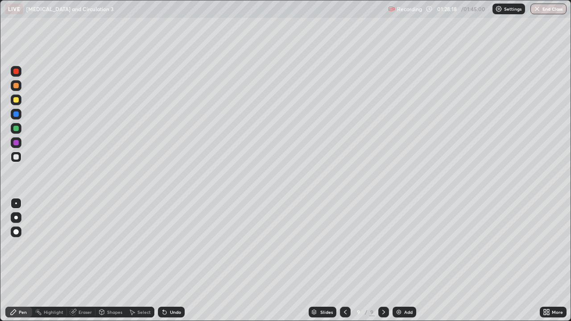
click at [177, 260] on div "Undo" at bounding box center [175, 312] width 11 height 4
click at [178, 260] on div "Undo" at bounding box center [175, 312] width 11 height 4
click at [179, 260] on div "Undo" at bounding box center [175, 312] width 11 height 4
click at [175, 260] on div "Undo" at bounding box center [175, 312] width 11 height 4
click at [174, 260] on div "Undo" at bounding box center [175, 312] width 11 height 4
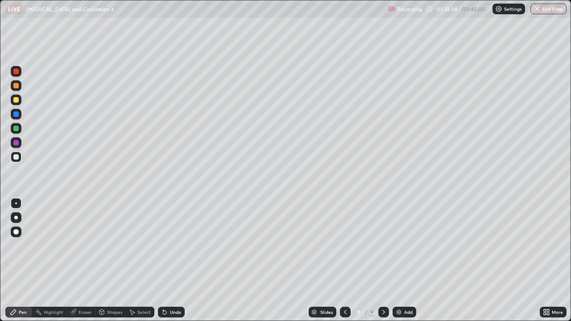
click at [174, 260] on div "Undo" at bounding box center [175, 312] width 11 height 4
click at [175, 260] on div "Undo" at bounding box center [175, 312] width 11 height 4
click at [176, 260] on div "Undo" at bounding box center [175, 312] width 11 height 4
click at [177, 260] on div "Undo" at bounding box center [175, 312] width 11 height 4
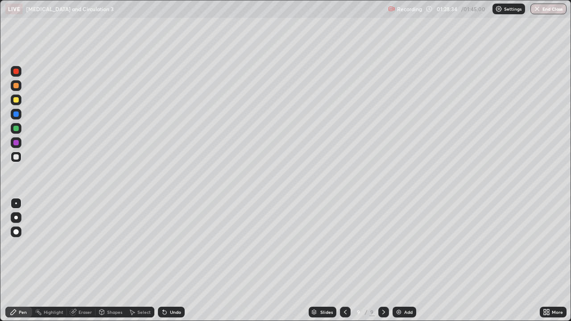
click at [177, 260] on div "Undo" at bounding box center [175, 312] width 11 height 4
click at [16, 114] on div at bounding box center [15, 113] width 5 height 5
click at [399, 260] on img at bounding box center [398, 312] width 7 height 7
click at [16, 128] on div at bounding box center [15, 128] width 5 height 5
click at [22, 260] on div "Pen" at bounding box center [23, 312] width 8 height 4
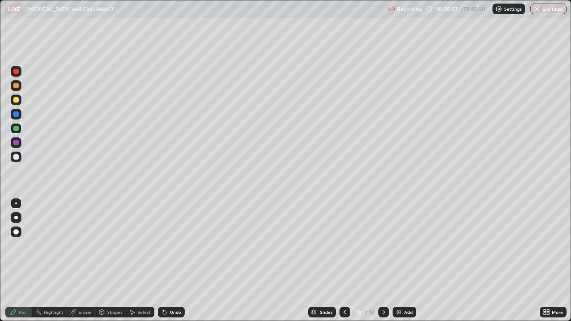
click at [18, 158] on div at bounding box center [15, 156] width 5 height 5
click at [164, 260] on icon at bounding box center [165, 313] width 4 height 4
click at [168, 260] on div "Undo" at bounding box center [171, 312] width 27 height 11
click at [163, 260] on icon at bounding box center [165, 313] width 4 height 4
click at [174, 260] on div "Undo" at bounding box center [175, 312] width 11 height 4
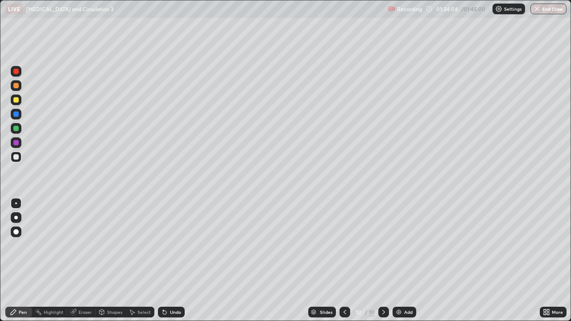
click at [174, 260] on div "Undo" at bounding box center [175, 312] width 11 height 4
click at [340, 260] on div at bounding box center [344, 312] width 11 height 11
click at [343, 260] on icon at bounding box center [344, 312] width 3 height 4
click at [387, 260] on div at bounding box center [383, 312] width 11 height 11
click at [385, 260] on icon at bounding box center [383, 312] width 7 height 7
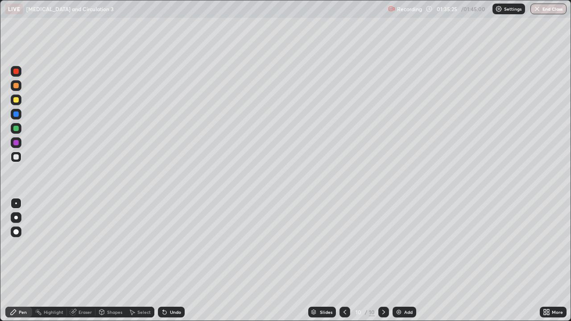
click at [386, 260] on icon at bounding box center [383, 312] width 7 height 7
click at [16, 129] on div at bounding box center [15, 128] width 5 height 5
click at [20, 158] on div at bounding box center [16, 157] width 11 height 11
click at [175, 260] on div "Undo" at bounding box center [175, 312] width 11 height 4
click at [400, 260] on img at bounding box center [398, 312] width 7 height 7
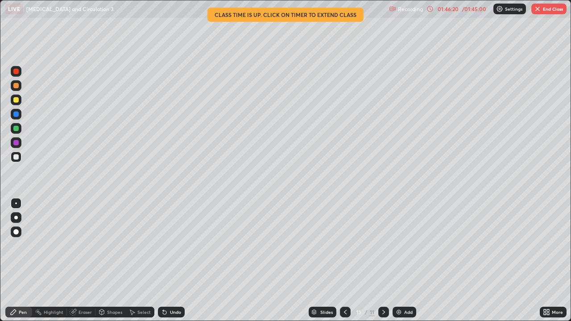
click at [551, 9] on button "End Class" at bounding box center [548, 9] width 35 height 11
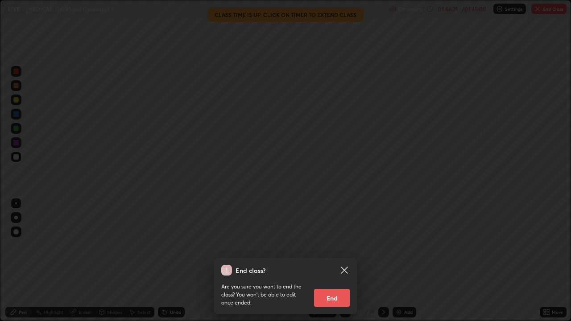
click at [329, 260] on button "End" at bounding box center [332, 298] width 36 height 18
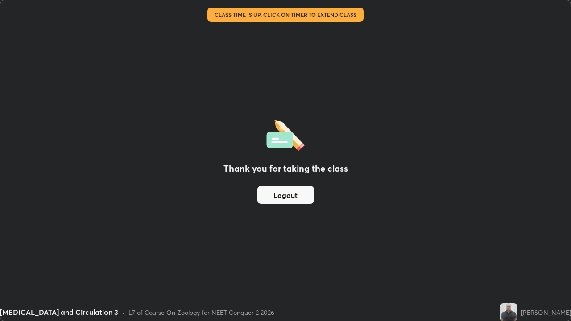
click at [284, 191] on button "Logout" at bounding box center [285, 195] width 57 height 18
click at [300, 199] on button "Logout" at bounding box center [285, 195] width 57 height 18
